Goal: Transaction & Acquisition: Purchase product/service

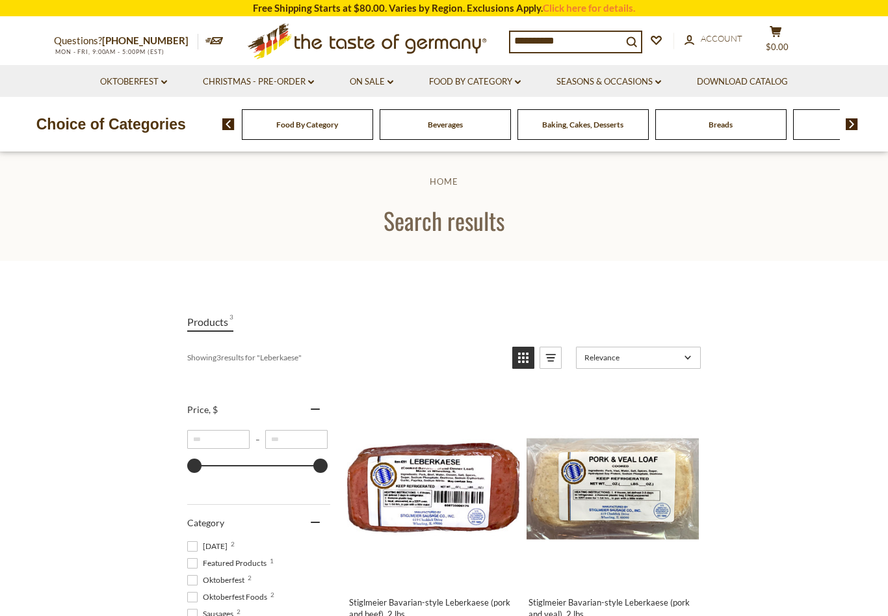
click at [375, 76] on link "On Sale dropdown_arrow" at bounding box center [372, 82] width 44 height 14
click at [373, 116] on link "All On Sale" at bounding box center [366, 116] width 47 height 12
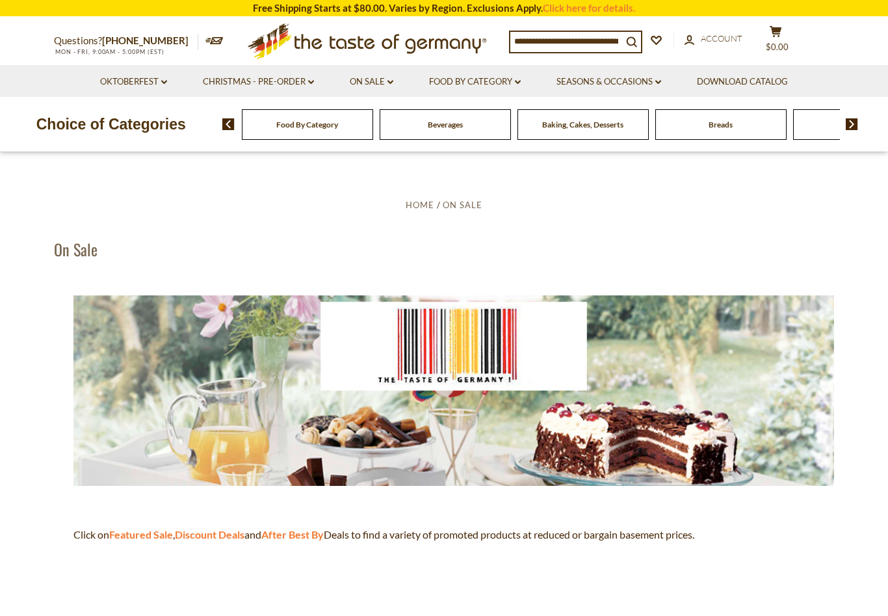
click at [507, 80] on link "Food By Category dropdown_arrow" at bounding box center [475, 82] width 92 height 14
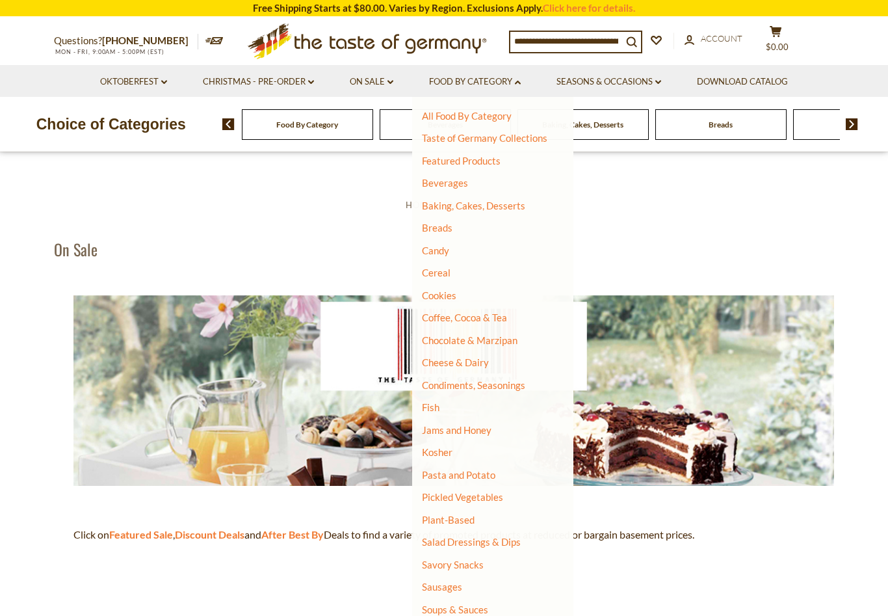
click at [443, 251] on link "Candy" at bounding box center [435, 250] width 27 height 12
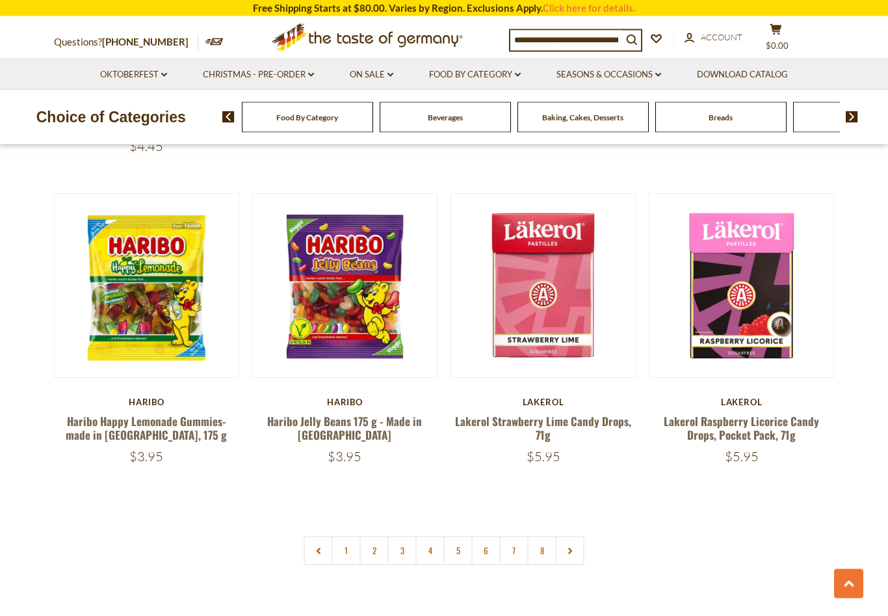
scroll to position [2918, 0]
click at [574, 536] on link at bounding box center [569, 550] width 29 height 29
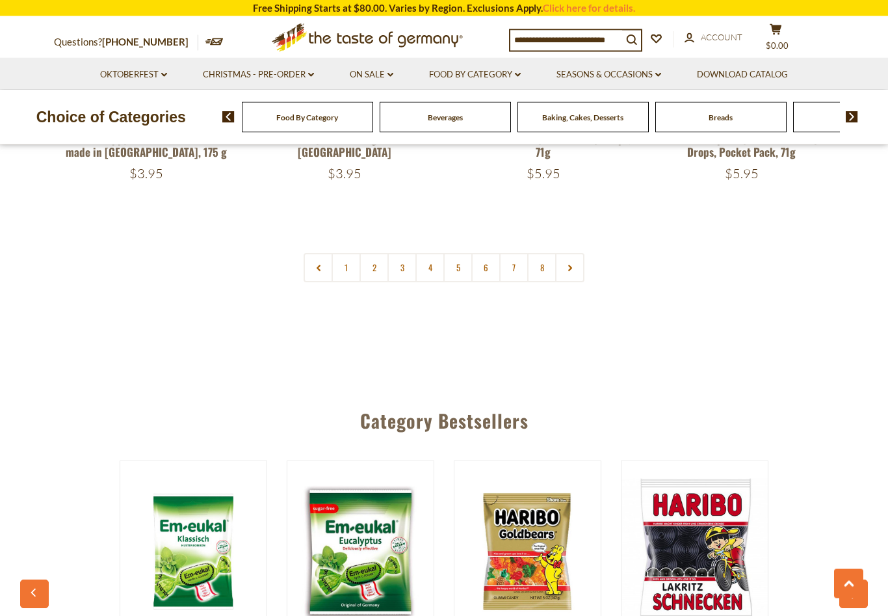
scroll to position [3194, 0]
click at [379, 253] on link "2" at bounding box center [373, 267] width 29 height 29
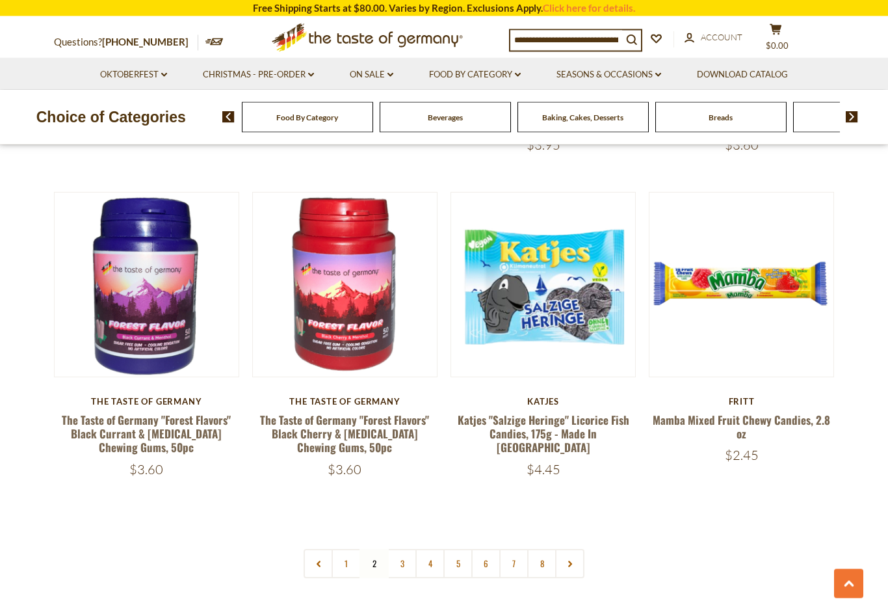
scroll to position [2874, 0]
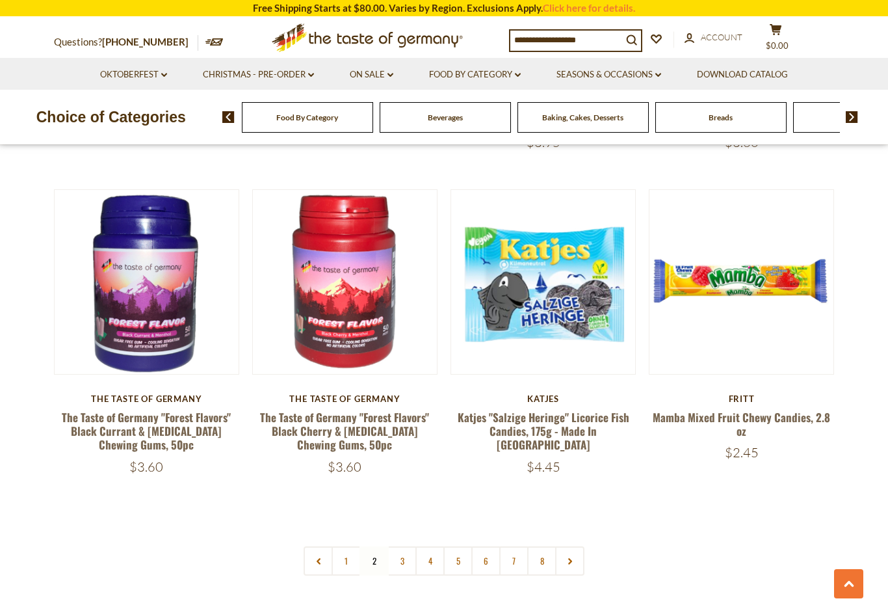
click at [400, 546] on link "3" at bounding box center [401, 560] width 29 height 29
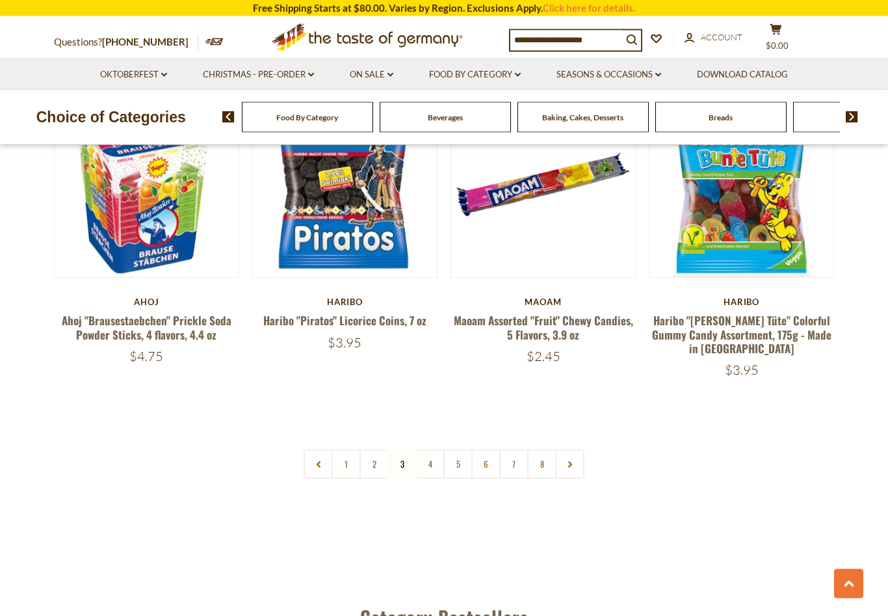
scroll to position [2943, 0]
click at [434, 449] on link "4" at bounding box center [429, 463] width 29 height 29
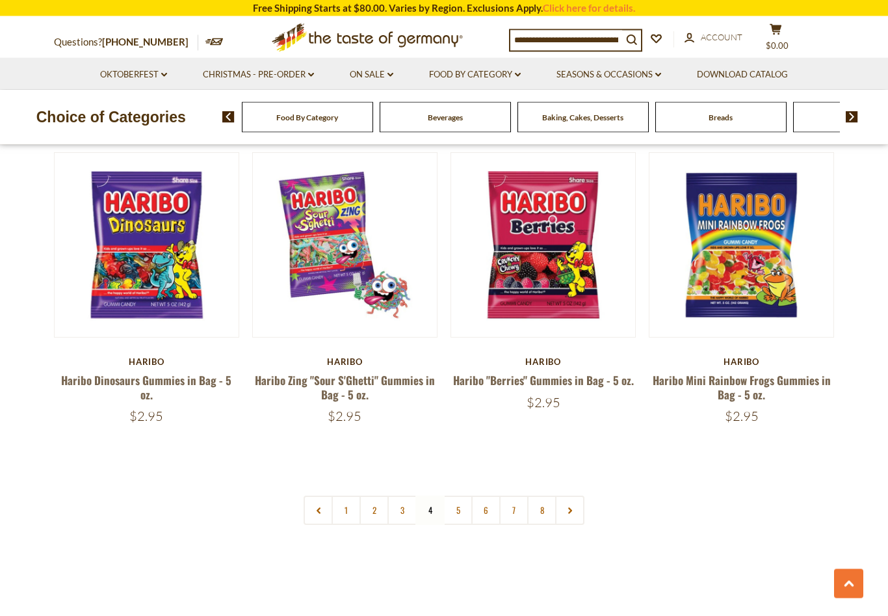
scroll to position [2932, 0]
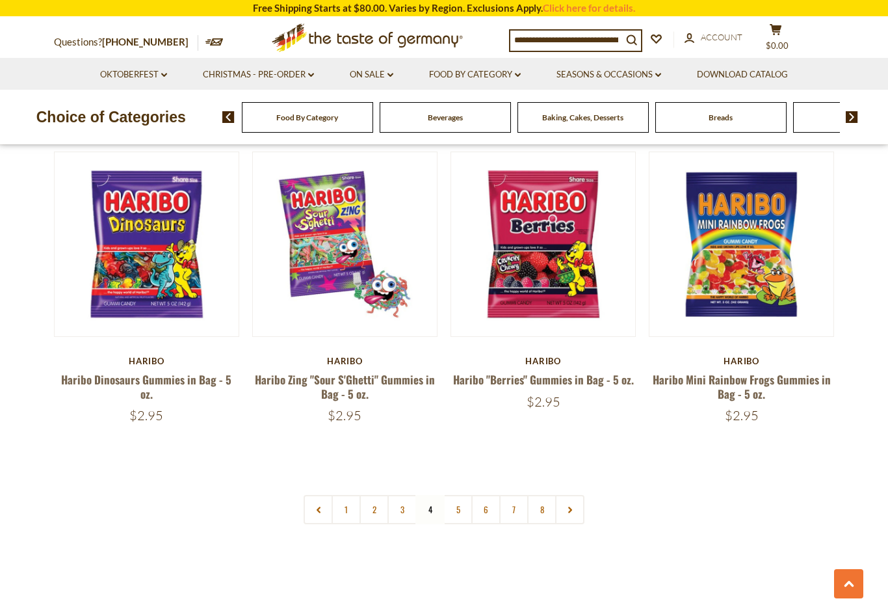
click at [461, 495] on link "5" at bounding box center [457, 509] width 29 height 29
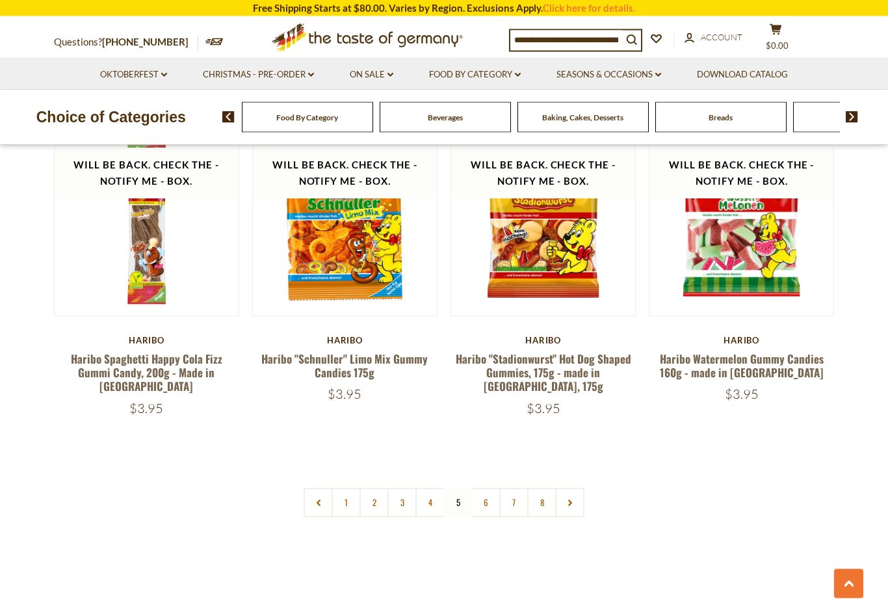
scroll to position [2934, 0]
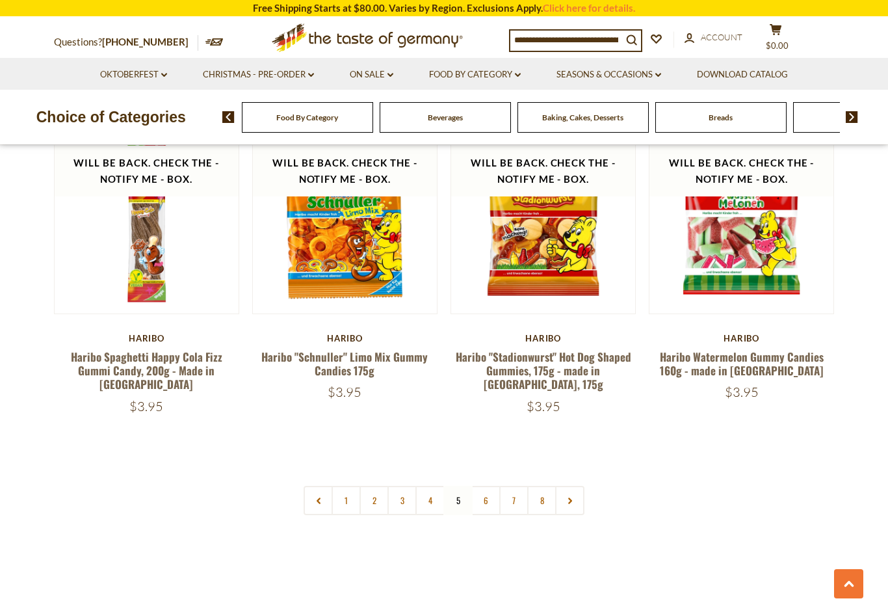
click at [484, 486] on link "6" at bounding box center [485, 500] width 29 height 29
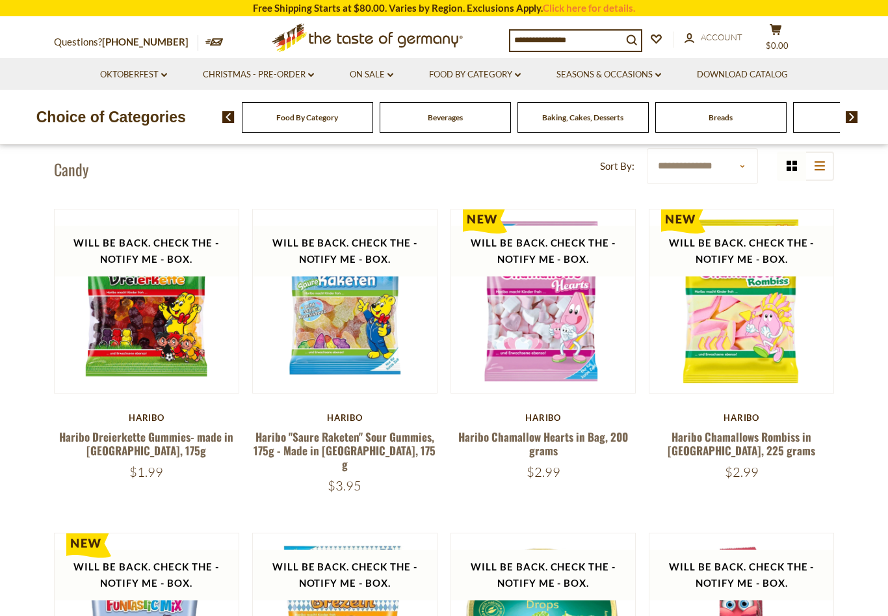
scroll to position [296, 0]
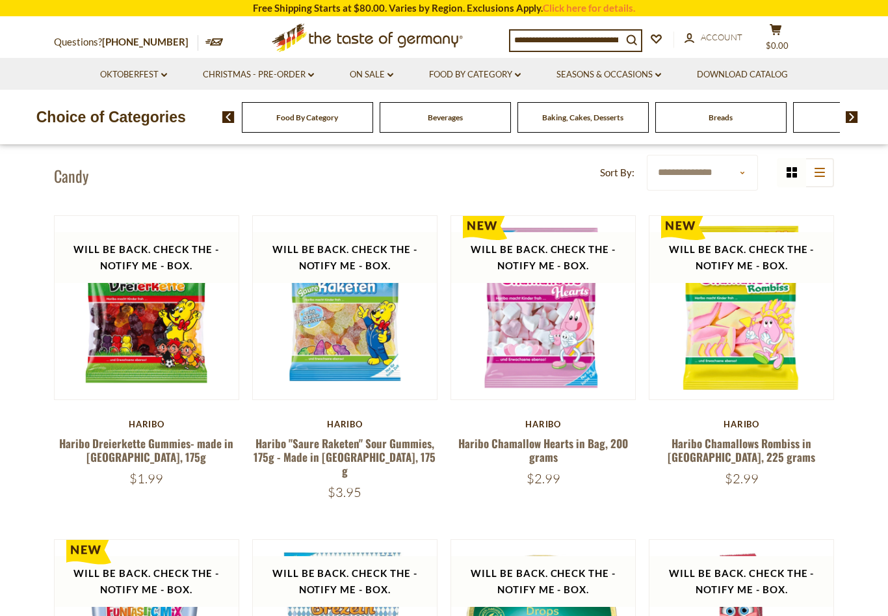
click at [308, 69] on link "Christmas - PRE-ORDER dropdown_arrow" at bounding box center [258, 75] width 111 height 14
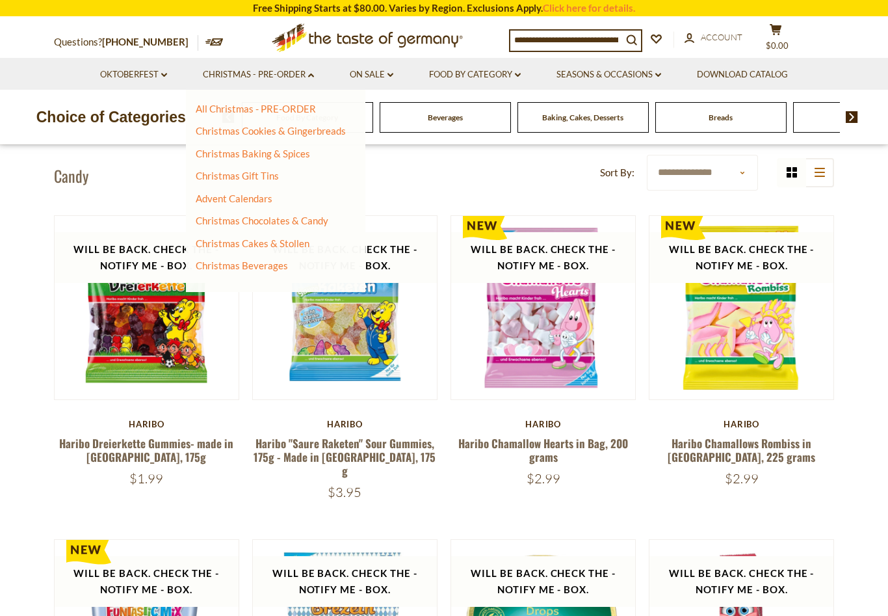
click at [285, 111] on link "All Christmas - PRE-ORDER" at bounding box center [256, 109] width 120 height 12
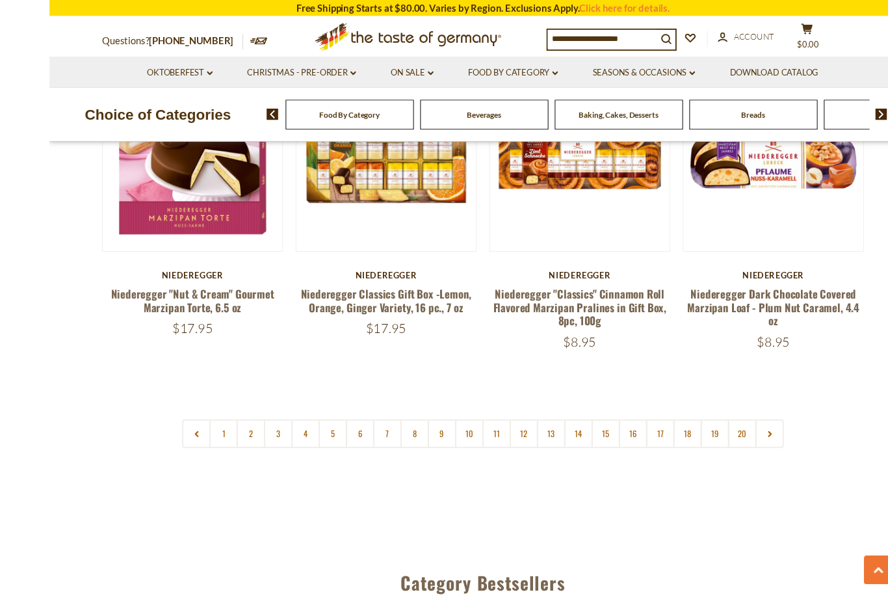
scroll to position [3003, 0]
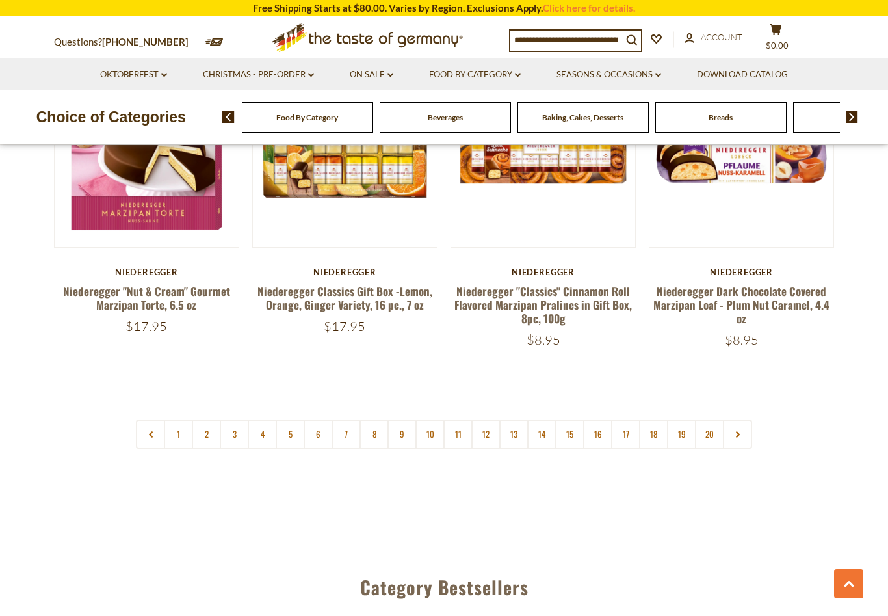
click at [211, 419] on link "2" at bounding box center [206, 433] width 29 height 29
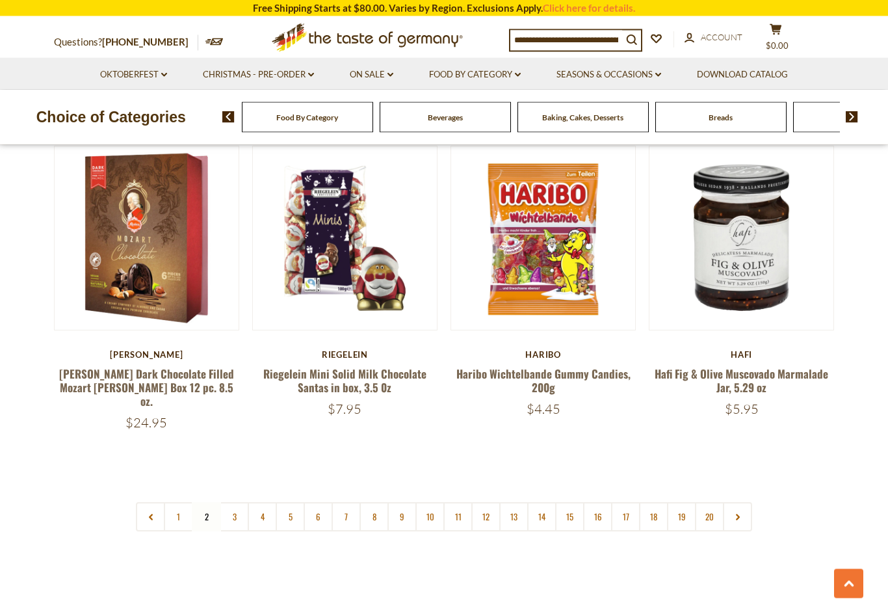
scroll to position [2903, 0]
click at [237, 503] on link "3" at bounding box center [234, 517] width 29 height 29
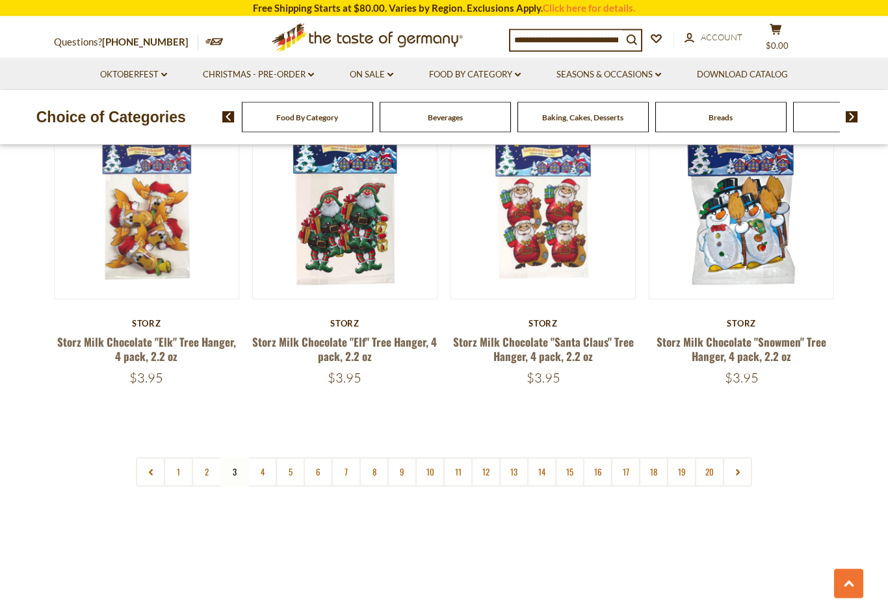
scroll to position [2940, 0]
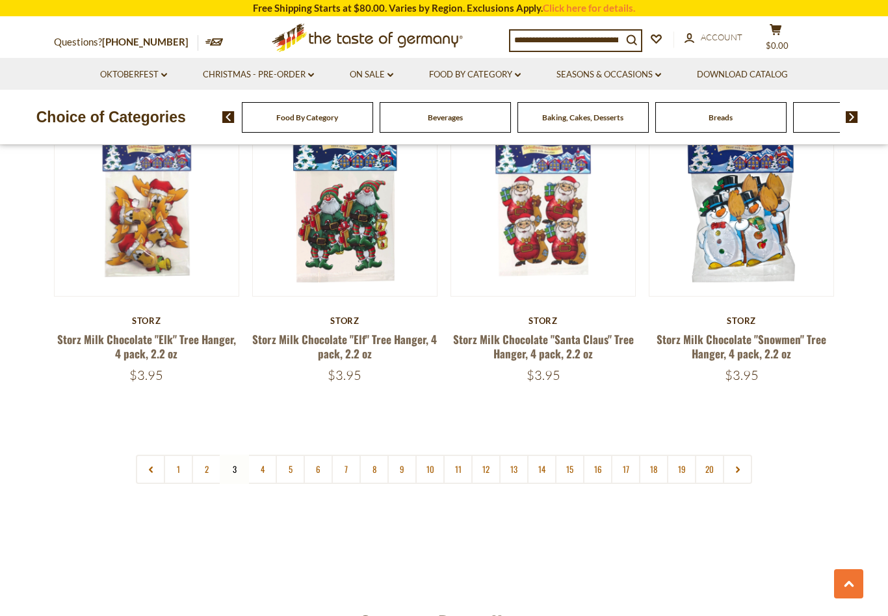
click at [267, 454] on link "4" at bounding box center [262, 468] width 29 height 29
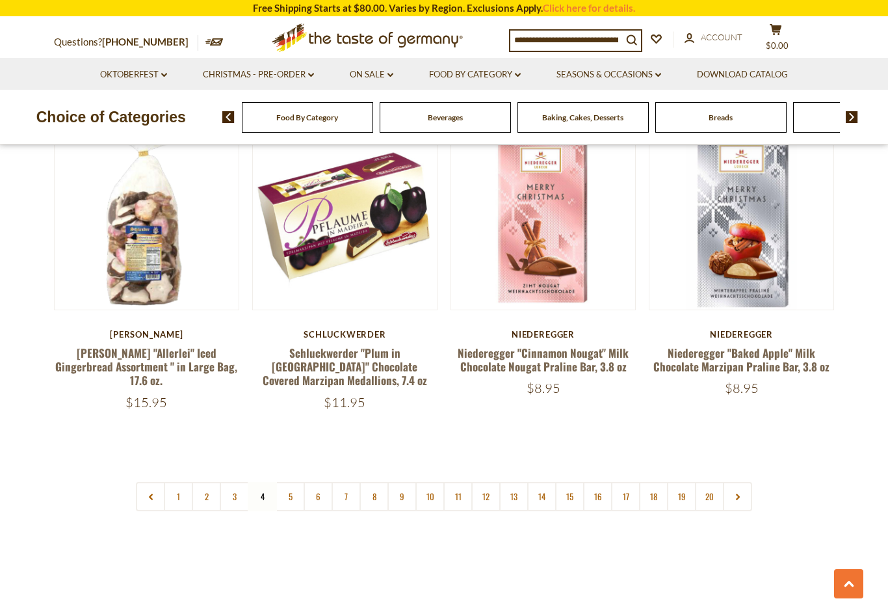
scroll to position [2903, 0]
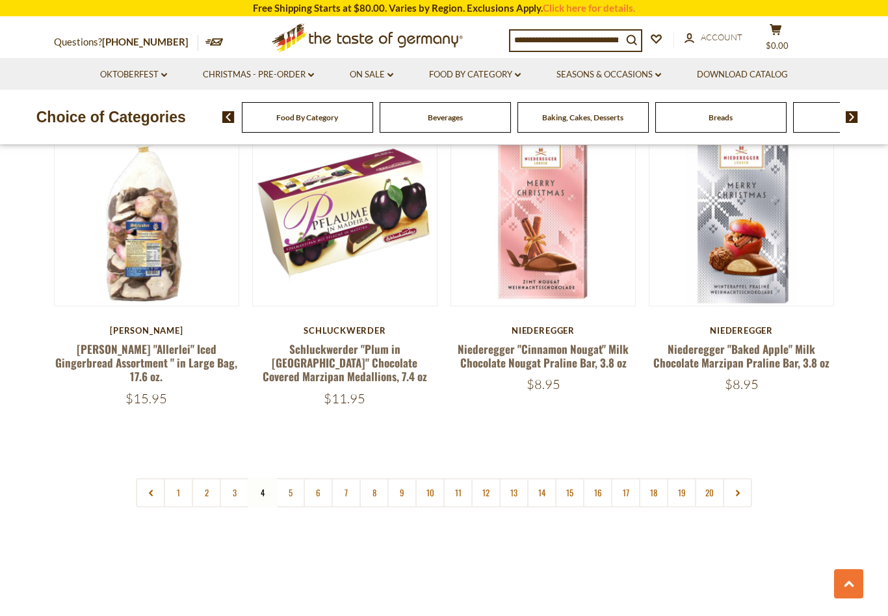
click at [294, 478] on link "5" at bounding box center [290, 492] width 29 height 29
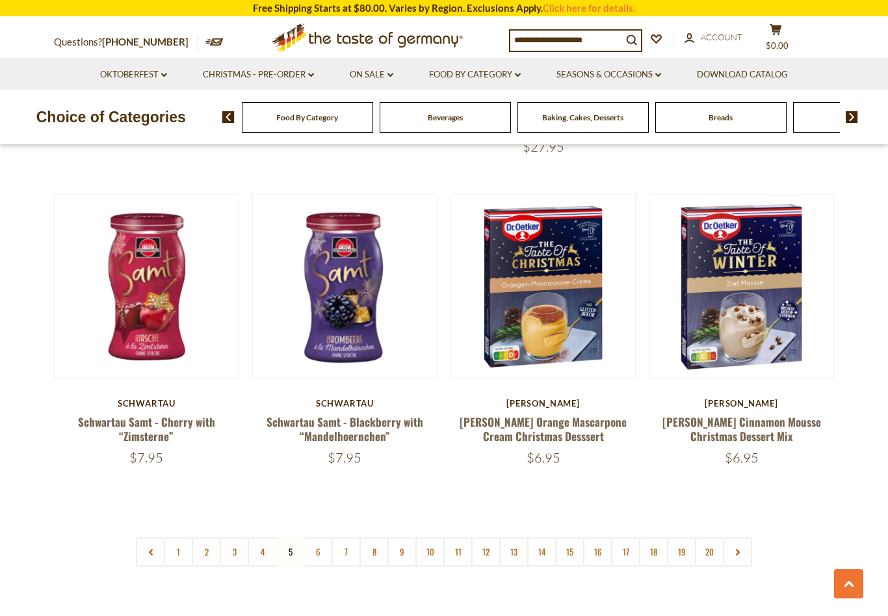
scroll to position [2899, 0]
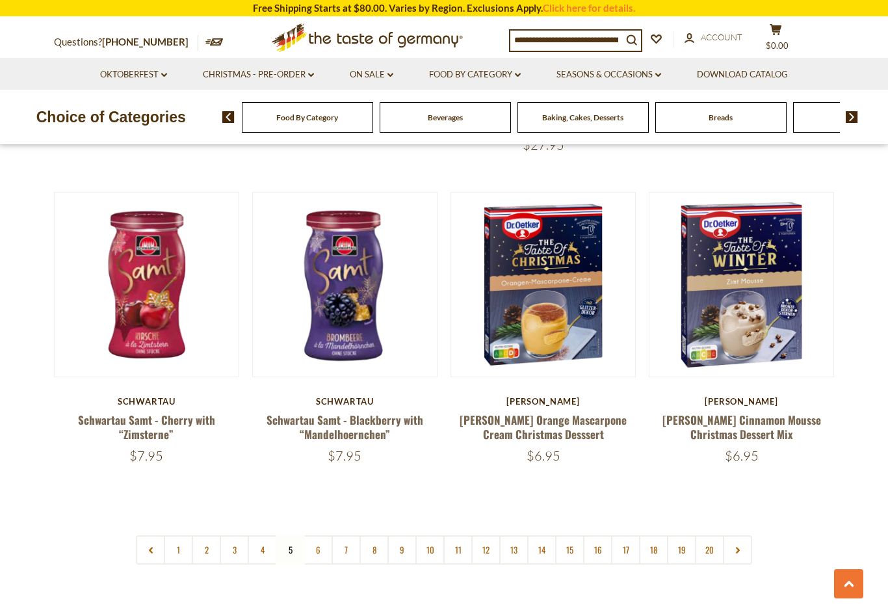
click at [322, 535] on link "6" at bounding box center [318, 549] width 29 height 29
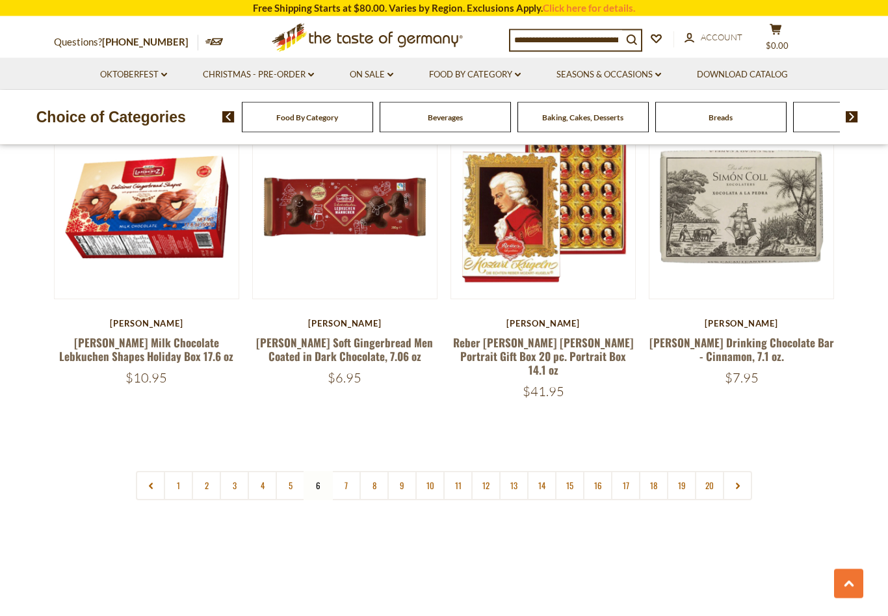
scroll to position [2935, 0]
click at [345, 471] on link "7" at bounding box center [346, 485] width 29 height 29
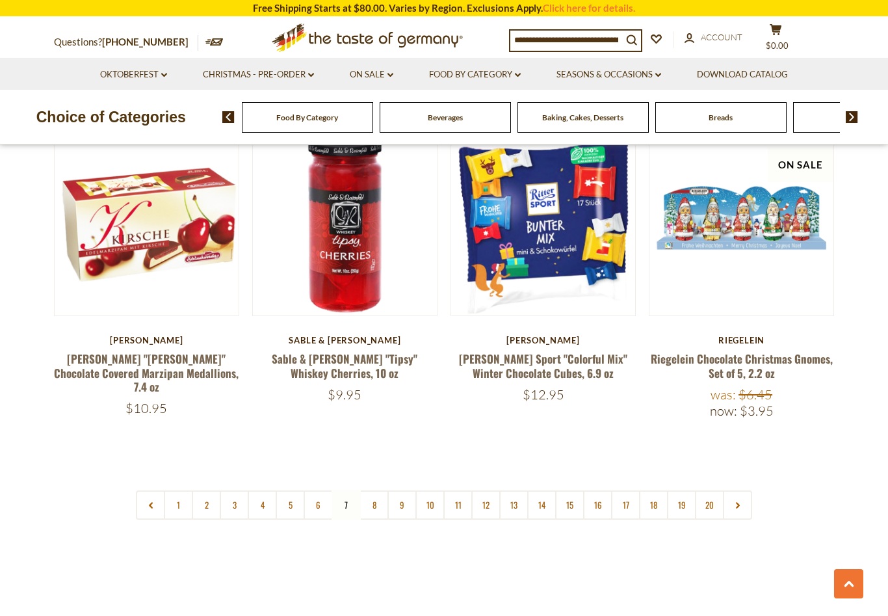
scroll to position [2905, 0]
click at [382, 490] on link "8" at bounding box center [373, 504] width 29 height 29
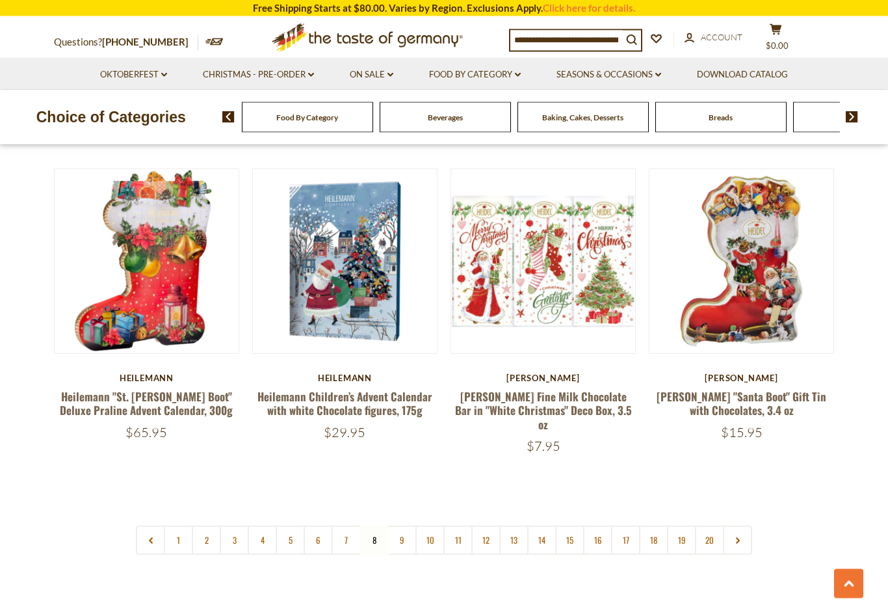
scroll to position [2875, 0]
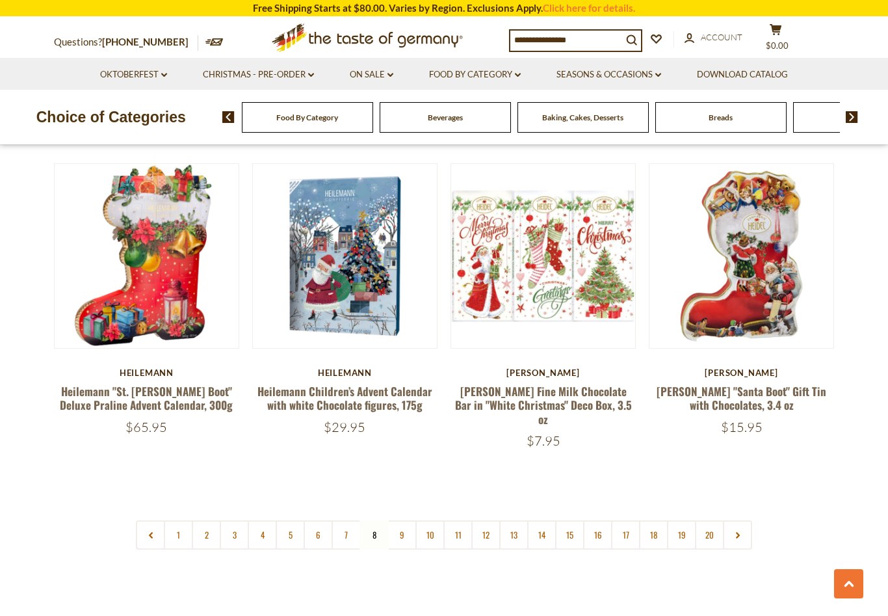
click at [405, 520] on link "9" at bounding box center [401, 534] width 29 height 29
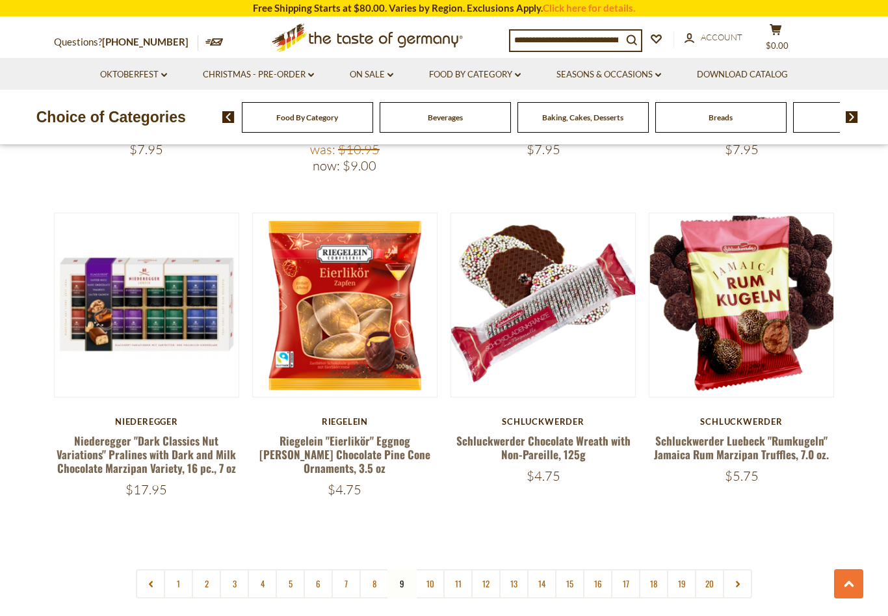
scroll to position [2869, 0]
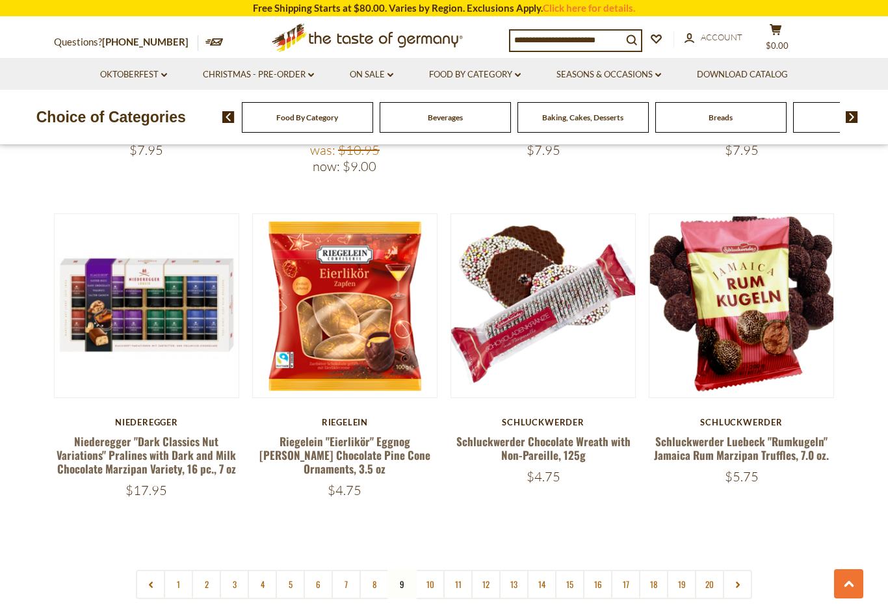
click at [440, 569] on link "10" at bounding box center [429, 583] width 29 height 29
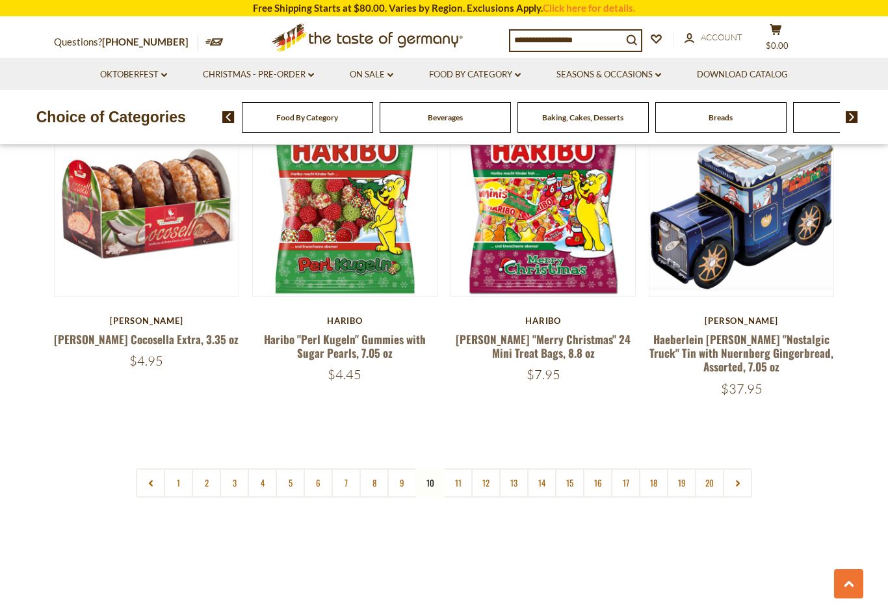
scroll to position [2974, 0]
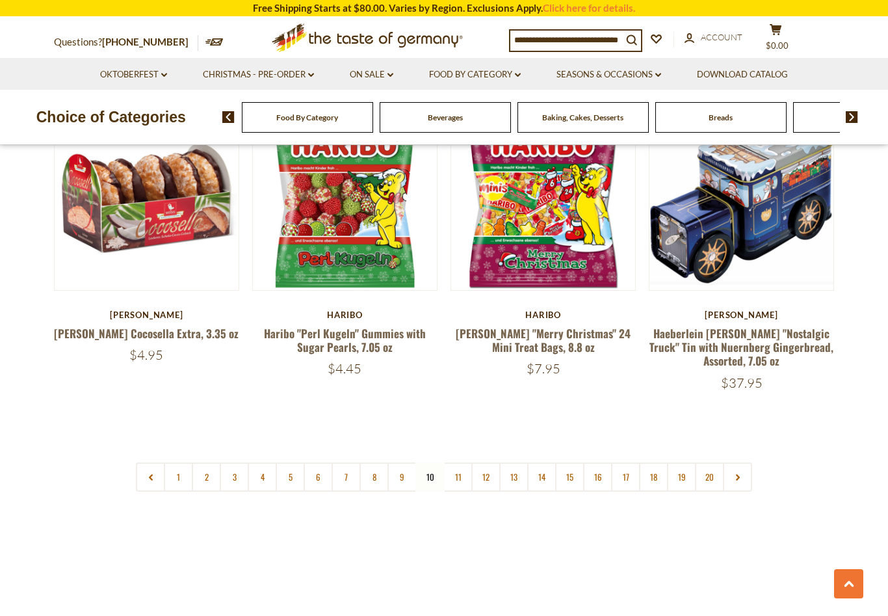
click at [462, 462] on link "11" at bounding box center [457, 476] width 29 height 29
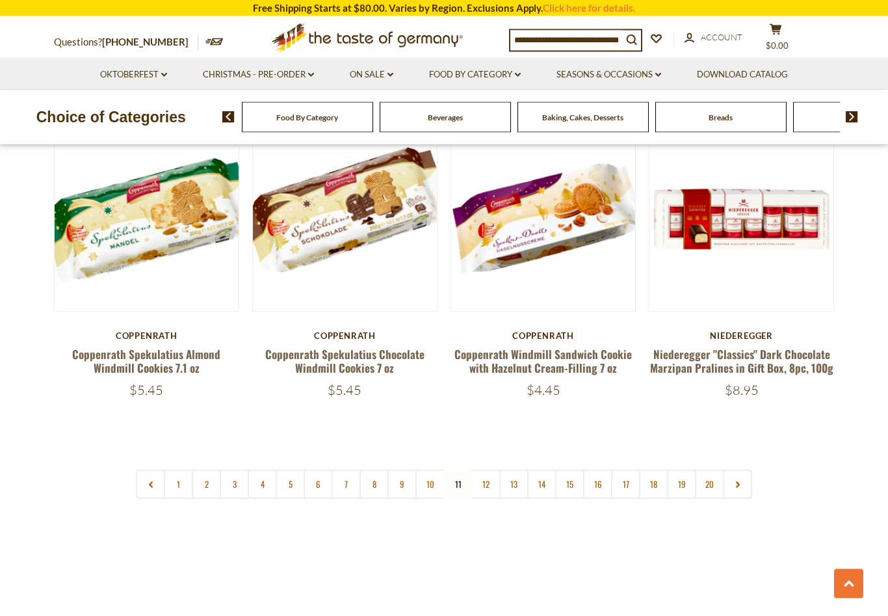
scroll to position [2953, 0]
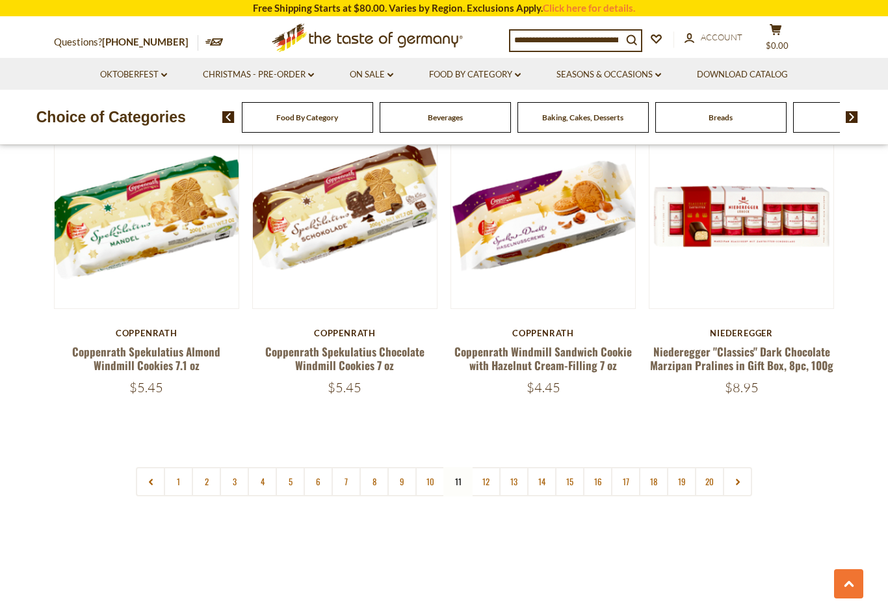
click at [490, 467] on link "12" at bounding box center [485, 481] width 29 height 29
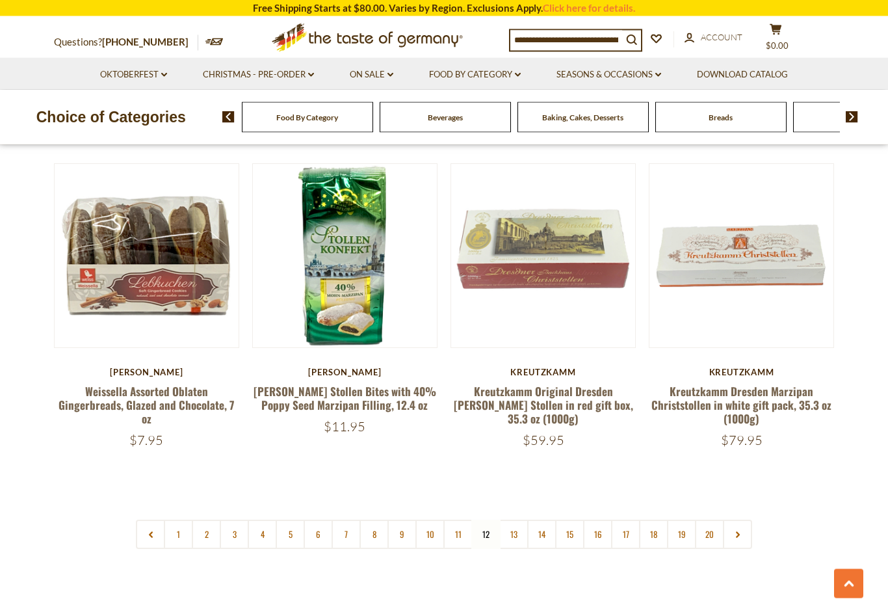
scroll to position [2904, 0]
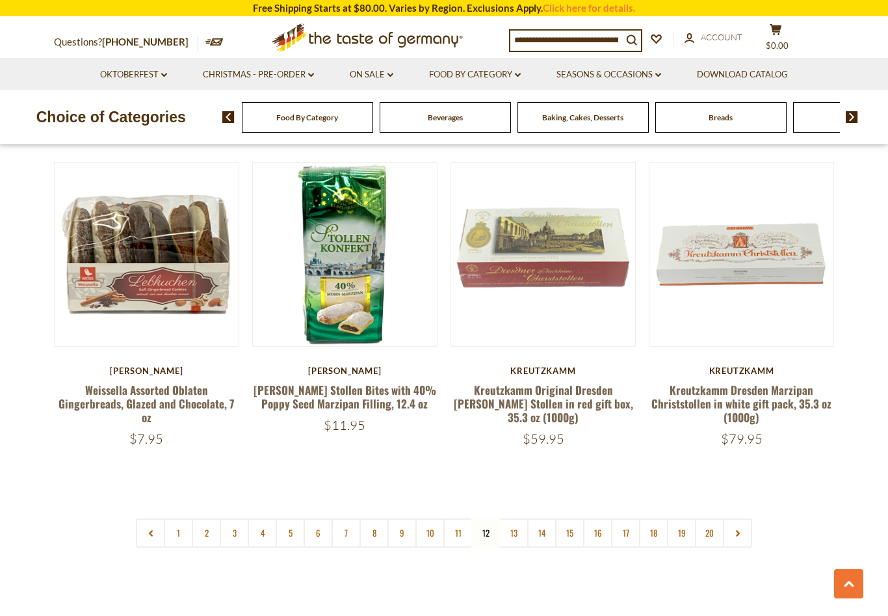
click at [519, 518] on link "13" at bounding box center [513, 532] width 29 height 29
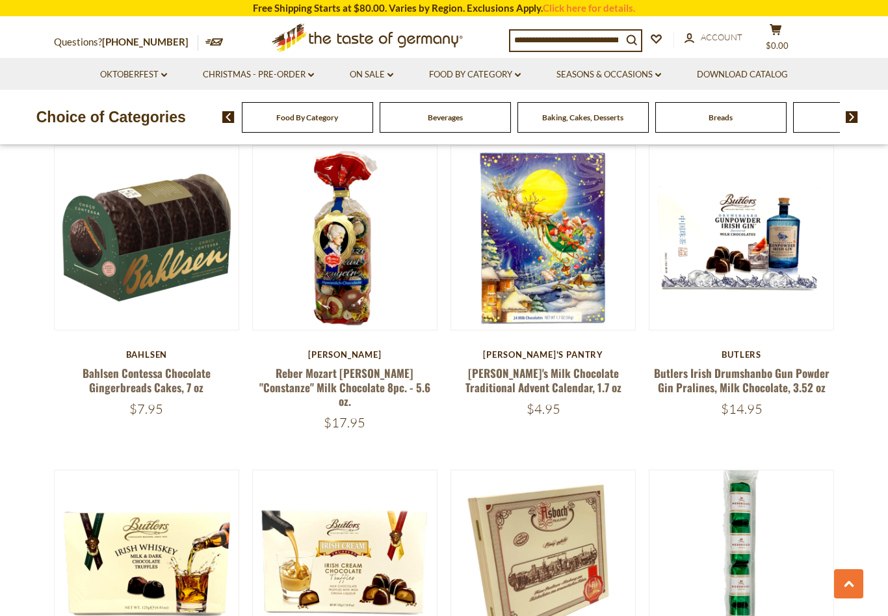
scroll to position [1666, 0]
